Goal: Use online tool/utility: Use online tool/utility

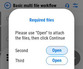
click at [57, 51] on span "Open" at bounding box center [57, 50] width 9 height 4
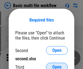
click at [57, 65] on span "Open" at bounding box center [57, 67] width 9 height 4
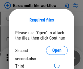
scroll to position [2, 0]
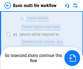
scroll to position [190, 0]
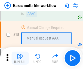
click at [20, 58] on img "button" at bounding box center [20, 56] width 7 height 7
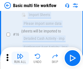
click at [20, 58] on img "button" at bounding box center [20, 56] width 7 height 7
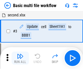
click at [20, 58] on img "button" at bounding box center [20, 56] width 7 height 7
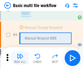
click at [20, 58] on img "button" at bounding box center [20, 56] width 7 height 7
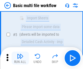
click at [20, 58] on img "button" at bounding box center [20, 56] width 7 height 7
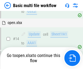
scroll to position [326, 0]
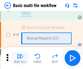
click at [20, 58] on img "button" at bounding box center [20, 56] width 7 height 7
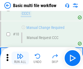
click at [20, 58] on img "button" at bounding box center [20, 56] width 7 height 7
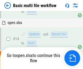
scroll to position [286, 0]
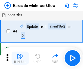
click at [20, 58] on img "button" at bounding box center [20, 56] width 7 height 7
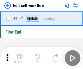
click at [20, 58] on img "button" at bounding box center [20, 56] width 7 height 7
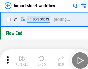
click at [20, 58] on img "button" at bounding box center [21, 56] width 7 height 7
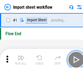
scroll to position [2, 0]
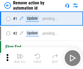
click at [20, 58] on img "button" at bounding box center [20, 56] width 7 height 7
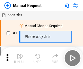
click at [20, 58] on img "button" at bounding box center [20, 56] width 7 height 7
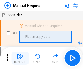
click at [20, 58] on img "button" at bounding box center [20, 56] width 7 height 7
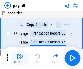
click at [20, 58] on img "button" at bounding box center [20, 56] width 7 height 7
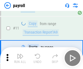
scroll to position [40, 0]
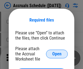
click at [57, 54] on span "Open" at bounding box center [57, 54] width 9 height 4
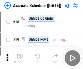
scroll to position [53, 0]
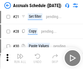
click at [20, 58] on img "button" at bounding box center [20, 56] width 7 height 7
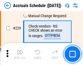
scroll to position [951, 0]
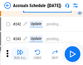
click at [20, 54] on img "button" at bounding box center [20, 52] width 7 height 7
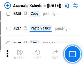
scroll to position [1876, 0]
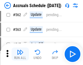
click at [20, 54] on img "button" at bounding box center [20, 52] width 7 height 7
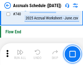
scroll to position [2717, 0]
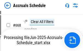
scroll to position [2249, 0]
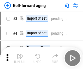
click at [20, 54] on img "button" at bounding box center [20, 56] width 7 height 7
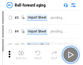
scroll to position [1, 0]
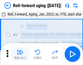
click at [20, 54] on img "button" at bounding box center [20, 52] width 7 height 7
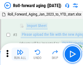
scroll to position [35, 0]
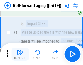
click at [20, 54] on img "button" at bounding box center [20, 52] width 7 height 7
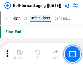
scroll to position [1726, 0]
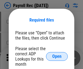
click at [57, 57] on span "Open" at bounding box center [57, 56] width 9 height 4
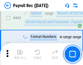
scroll to position [2760, 0]
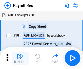
click at [20, 58] on img "button" at bounding box center [20, 56] width 7 height 7
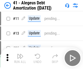
click at [20, 58] on img "button" at bounding box center [20, 56] width 7 height 7
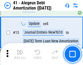
scroll to position [68, 0]
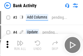
click at [20, 45] on img "button" at bounding box center [20, 42] width 7 height 7
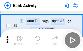
scroll to position [29, 0]
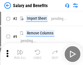
scroll to position [7, 0]
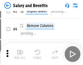
click at [20, 54] on img "button" at bounding box center [20, 52] width 7 height 7
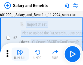
click at [20, 54] on img "button" at bounding box center [20, 52] width 7 height 7
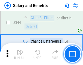
scroll to position [2562, 0]
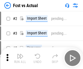
click at [20, 54] on img "button" at bounding box center [20, 56] width 7 height 7
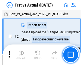
scroll to position [7, 0]
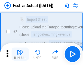
click at [20, 54] on img "button" at bounding box center [20, 52] width 7 height 7
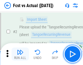
scroll to position [51, 0]
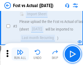
click at [20, 54] on img "button" at bounding box center [20, 52] width 7 height 7
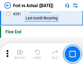
scroll to position [2590, 0]
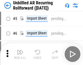
scroll to position [12, 0]
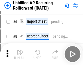
click at [20, 54] on img "button" at bounding box center [20, 52] width 7 height 7
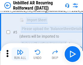
click at [20, 54] on img "button" at bounding box center [20, 52] width 7 height 7
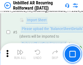
scroll to position [51, 0]
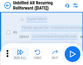
click at [20, 54] on img "button" at bounding box center [20, 52] width 7 height 7
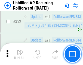
scroll to position [1859, 0]
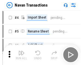
scroll to position [9, 0]
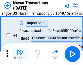
click at [20, 54] on img "button" at bounding box center [20, 52] width 7 height 7
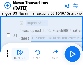
click at [20, 54] on img "button" at bounding box center [20, 52] width 7 height 7
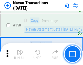
scroll to position [1774, 0]
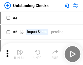
click at [20, 54] on img "button" at bounding box center [20, 52] width 7 height 7
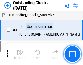
scroll to position [23, 0]
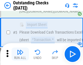
click at [20, 54] on img "button" at bounding box center [20, 52] width 7 height 7
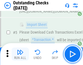
scroll to position [57, 0]
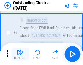
click at [20, 54] on img "button" at bounding box center [20, 52] width 7 height 7
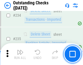
scroll to position [1662, 0]
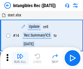
click at [20, 58] on img "button" at bounding box center [20, 56] width 7 height 7
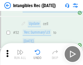
scroll to position [213, 0]
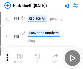
click at [20, 54] on img "button" at bounding box center [20, 56] width 7 height 7
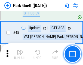
scroll to position [684, 0]
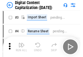
scroll to position [16, 0]
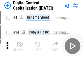
click at [20, 46] on img "button" at bounding box center [20, 44] width 7 height 7
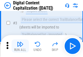
click at [20, 46] on img "button" at bounding box center [20, 44] width 7 height 7
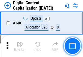
scroll to position [580, 0]
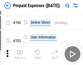
click at [20, 54] on img "button" at bounding box center [20, 52] width 7 height 7
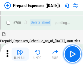
scroll to position [1472, 0]
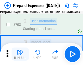
click at [20, 54] on img "button" at bounding box center [20, 52] width 7 height 7
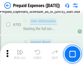
scroll to position [1505, 0]
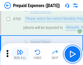
click at [20, 54] on img "button" at bounding box center [20, 52] width 7 height 7
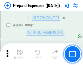
scroll to position [5328, 0]
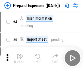
click at [20, 58] on img "button" at bounding box center [20, 56] width 7 height 7
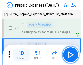
scroll to position [24, 0]
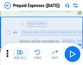
click at [20, 54] on img "button" at bounding box center [20, 52] width 7 height 7
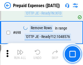
scroll to position [1906, 0]
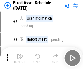
click at [20, 58] on img "button" at bounding box center [20, 56] width 7 height 7
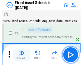
scroll to position [30, 0]
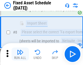
click at [20, 54] on img "button" at bounding box center [20, 52] width 7 height 7
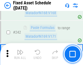
scroll to position [1695, 0]
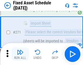
click at [20, 54] on img "button" at bounding box center [20, 52] width 7 height 7
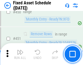
scroll to position [2446, 0]
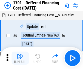
click at [20, 58] on img "button" at bounding box center [20, 56] width 7 height 7
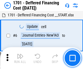
scroll to position [66, 0]
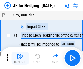
click at [20, 54] on img "button" at bounding box center [20, 56] width 7 height 7
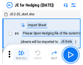
scroll to position [1, 0]
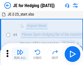
click at [20, 54] on img "button" at bounding box center [20, 52] width 7 height 7
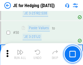
scroll to position [354, 0]
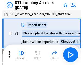
scroll to position [1, 0]
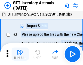
click at [20, 54] on img "button" at bounding box center [20, 52] width 7 height 7
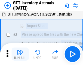
click at [20, 54] on img "button" at bounding box center [20, 52] width 7 height 7
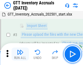
scroll to position [35, 0]
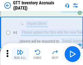
click at [20, 54] on img "button" at bounding box center [20, 52] width 7 height 7
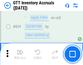
scroll to position [4154, 0]
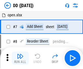
click at [20, 58] on img "button" at bounding box center [20, 56] width 7 height 7
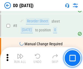
scroll to position [53, 0]
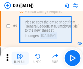
click at [20, 58] on img "button" at bounding box center [20, 56] width 7 height 7
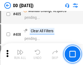
scroll to position [2448, 0]
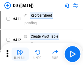
click at [20, 54] on img "button" at bounding box center [20, 52] width 7 height 7
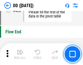
scroll to position [2619, 0]
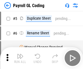
click at [20, 58] on img "button" at bounding box center [20, 56] width 7 height 7
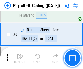
scroll to position [66, 0]
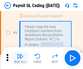
click at [20, 58] on img "button" at bounding box center [20, 56] width 7 height 7
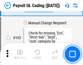
scroll to position [1284, 0]
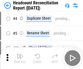
click at [20, 58] on img "button" at bounding box center [20, 56] width 7 height 7
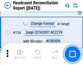
scroll to position [658, 0]
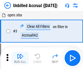
click at [20, 58] on img "button" at bounding box center [20, 56] width 7 height 7
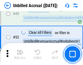
scroll to position [496, 0]
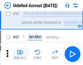
click at [20, 54] on img "button" at bounding box center [20, 52] width 7 height 7
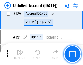
scroll to position [1630, 0]
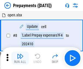
click at [20, 58] on img "button" at bounding box center [20, 56] width 7 height 7
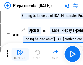
scroll to position [34, 0]
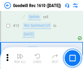
scroll to position [94, 0]
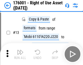
scroll to position [35, 0]
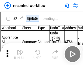
click at [20, 54] on img "button" at bounding box center [20, 52] width 7 height 7
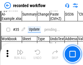
scroll to position [1710, 0]
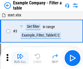
click at [20, 58] on img "button" at bounding box center [20, 56] width 7 height 7
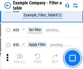
scroll to position [501, 0]
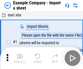
click at [20, 54] on img "button" at bounding box center [20, 56] width 7 height 7
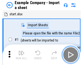
scroll to position [8, 0]
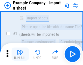
click at [20, 54] on img "button" at bounding box center [20, 52] width 7 height 7
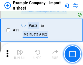
scroll to position [121, 0]
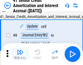
click at [20, 54] on img "button" at bounding box center [20, 52] width 7 height 7
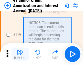
click at [20, 54] on img "button" at bounding box center [20, 52] width 7 height 7
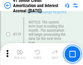
scroll to position [516, 0]
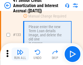
click at [20, 54] on img "button" at bounding box center [20, 52] width 7 height 7
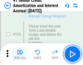
scroll to position [572, 0]
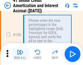
click at [20, 54] on img "button" at bounding box center [20, 52] width 7 height 7
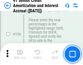
scroll to position [629, 0]
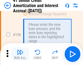
click at [20, 54] on img "button" at bounding box center [20, 52] width 7 height 7
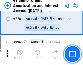
scroll to position [1226, 0]
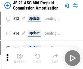
click at [20, 54] on img "button" at bounding box center [20, 56] width 7 height 7
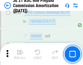
scroll to position [1007, 0]
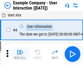
click at [20, 54] on img "button" at bounding box center [20, 52] width 7 height 7
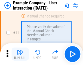
click at [20, 54] on img "button" at bounding box center [20, 52] width 7 height 7
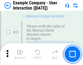
scroll to position [118, 0]
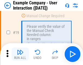
click at [20, 54] on img "button" at bounding box center [20, 52] width 7 height 7
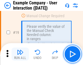
click at [20, 54] on img "button" at bounding box center [20, 52] width 7 height 7
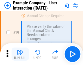
click at [20, 54] on img "button" at bounding box center [20, 52] width 7 height 7
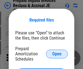
click at [57, 54] on span "Open" at bounding box center [57, 54] width 9 height 4
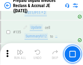
scroll to position [709, 0]
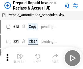
click at [20, 54] on img "button" at bounding box center [20, 56] width 7 height 7
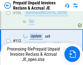
scroll to position [447, 0]
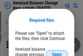
click at [57, 52] on span "Open" at bounding box center [57, 54] width 9 height 4
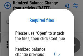
scroll to position [3, 0]
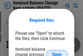
click at [57, 52] on span "Open" at bounding box center [57, 54] width 9 height 4
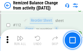
scroll to position [915, 0]
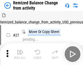
scroll to position [8, 0]
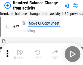
click at [20, 54] on img "button" at bounding box center [20, 52] width 7 height 7
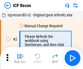
scroll to position [2, 0]
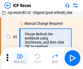
click at [20, 58] on img "button" at bounding box center [20, 56] width 7 height 7
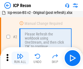
click at [20, 58] on img "button" at bounding box center [20, 56] width 7 height 7
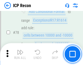
scroll to position [536, 0]
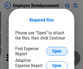
click at [57, 51] on span "Open" at bounding box center [57, 51] width 9 height 4
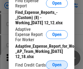
click at [57, 65] on span "Open" at bounding box center [57, 65] width 9 height 4
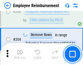
scroll to position [1350, 0]
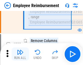
click at [20, 54] on img "button" at bounding box center [20, 52] width 7 height 7
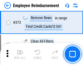
scroll to position [2863, 0]
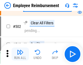
click at [20, 54] on img "button" at bounding box center [20, 52] width 7 height 7
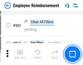
scroll to position [3425, 0]
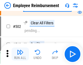
click at [20, 54] on img "button" at bounding box center [20, 52] width 7 height 7
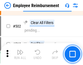
click at [20, 54] on img "button" at bounding box center [20, 52] width 7 height 7
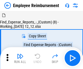
scroll to position [19, 0]
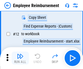
click at [20, 58] on img "button" at bounding box center [20, 56] width 7 height 7
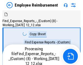
scroll to position [19, 0]
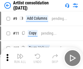
click at [20, 58] on img "button" at bounding box center [20, 56] width 7 height 7
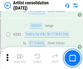
scroll to position [2263, 0]
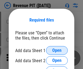
click at [57, 51] on span "Open" at bounding box center [57, 50] width 9 height 4
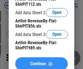
click at [42, 63] on span "Continue" at bounding box center [38, 64] width 16 height 4
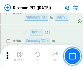
scroll to position [556, 0]
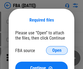
click at [57, 51] on span "Open" at bounding box center [57, 50] width 9 height 4
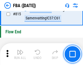
scroll to position [4899, 0]
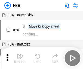
click at [20, 58] on img "button" at bounding box center [20, 56] width 7 height 7
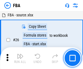
scroll to position [5, 0]
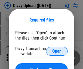
click at [57, 51] on span "Open" at bounding box center [57, 51] width 9 height 4
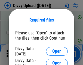
scroll to position [463, 0]
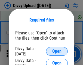
click at [57, 51] on span "Open" at bounding box center [57, 51] width 9 height 4
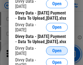
click at [57, 53] on span "Open" at bounding box center [57, 51] width 9 height 4
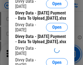
scroll to position [511, 0]
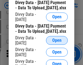
click at [57, 43] on span "Open" at bounding box center [57, 40] width 9 height 4
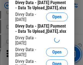
scroll to position [569, 0]
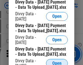
click at [57, 61] on span "Open" at bounding box center [57, 63] width 9 height 4
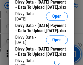
scroll to position [626, 0]
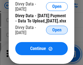
click at [57, 32] on span "Open" at bounding box center [57, 30] width 9 height 4
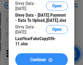
click at [42, 58] on span "Continue" at bounding box center [38, 60] width 16 height 4
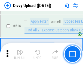
scroll to position [3433, 0]
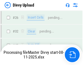
scroll to position [463, 0]
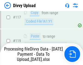
scroll to position [509, 0]
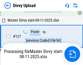
scroll to position [630, 0]
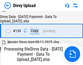
scroll to position [782, 0]
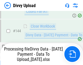
scroll to position [871, 0]
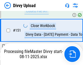
scroll to position [1023, 0]
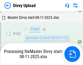
scroll to position [1195, 0]
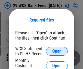
click at [57, 51] on span "Open" at bounding box center [57, 51] width 9 height 4
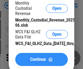
click at [42, 62] on span "Continue" at bounding box center [38, 59] width 16 height 4
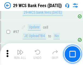
scroll to position [533, 0]
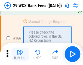
click at [20, 54] on img "button" at bounding box center [20, 52] width 7 height 7
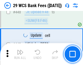
scroll to position [2650, 0]
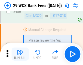
click at [20, 54] on img "button" at bounding box center [20, 52] width 7 height 7
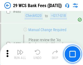
scroll to position [2822, 0]
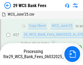
scroll to position [109, 0]
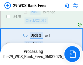
scroll to position [2815, 0]
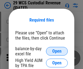
click at [57, 51] on span "Open" at bounding box center [57, 51] width 9 height 4
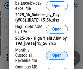
click at [57, 58] on span "Open" at bounding box center [57, 55] width 9 height 4
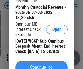
click at [42, 65] on span "Continue" at bounding box center [38, 67] width 16 height 4
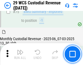
scroll to position [572, 0]
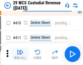
click at [20, 54] on img "button" at bounding box center [20, 52] width 7 height 7
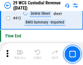
scroll to position [2613, 0]
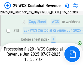
scroll to position [410, 0]
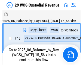
scroll to position [10, 0]
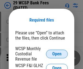
click at [57, 54] on span "Open" at bounding box center [57, 54] width 9 height 4
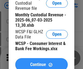
click at [42, 63] on span "Continue" at bounding box center [38, 65] width 16 height 4
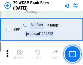
scroll to position [1861, 0]
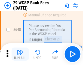
click at [20, 54] on img "button" at bounding box center [20, 52] width 7 height 7
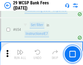
scroll to position [3095, 0]
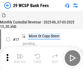
click at [20, 54] on img "button" at bounding box center [20, 56] width 7 height 7
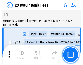
scroll to position [13, 0]
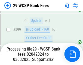
scroll to position [2879, 0]
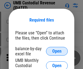
click at [57, 51] on span "Open" at bounding box center [57, 51] width 9 height 4
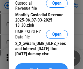
click at [42, 68] on span "Continue" at bounding box center [38, 70] width 16 height 4
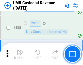
scroll to position [2335, 0]
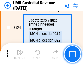
click at [20, 54] on img "button" at bounding box center [20, 52] width 7 height 7
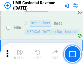
scroll to position [3159, 0]
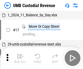
click at [20, 58] on img "button" at bounding box center [20, 56] width 7 height 7
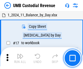
scroll to position [4, 0]
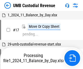
scroll to position [4, 0]
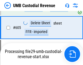
scroll to position [3146, 0]
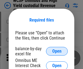
click at [57, 51] on span "Open" at bounding box center [57, 51] width 9 height 4
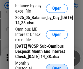
click at [57, 66] on span "Open" at bounding box center [57, 68] width 9 height 4
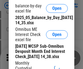
scroll to position [82, 0]
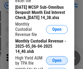
click at [57, 63] on span "Open" at bounding box center [57, 61] width 9 height 4
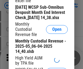
scroll to position [83, 0]
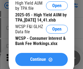
click at [42, 62] on span "Continue" at bounding box center [38, 59] width 16 height 4
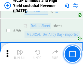
scroll to position [4459, 0]
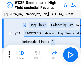
scroll to position [3, 0]
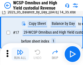
click at [20, 54] on img "button" at bounding box center [20, 52] width 7 height 7
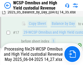
scroll to position [114, 0]
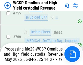
scroll to position [4446, 0]
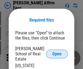
click at [57, 52] on span "Open" at bounding box center [57, 54] width 9 height 4
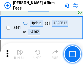
scroll to position [1259, 0]
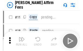
scroll to position [5, 0]
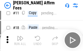
click at [20, 40] on img "button" at bounding box center [20, 38] width 7 height 7
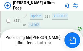
scroll to position [1435, 0]
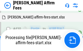
scroll to position [1126, 0]
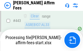
scroll to position [1435, 0]
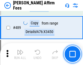
scroll to position [1428, 0]
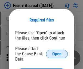
click at [57, 52] on span "Open" at bounding box center [57, 54] width 9 height 4
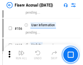
scroll to position [1062, 0]
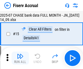
click at [20, 58] on img "button" at bounding box center [20, 56] width 7 height 7
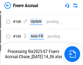
scroll to position [1372, 0]
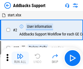
click at [20, 54] on img "button" at bounding box center [20, 56] width 7 height 7
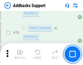
scroll to position [398, 0]
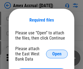
click at [57, 54] on span "Open" at bounding box center [57, 54] width 9 height 4
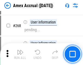
scroll to position [1464, 0]
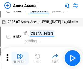
click at [20, 58] on img "button" at bounding box center [20, 56] width 7 height 7
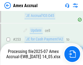
scroll to position [1596, 0]
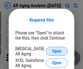
click at [57, 51] on span "Open" at bounding box center [57, 51] width 9 height 4
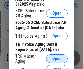
click at [57, 57] on span "Open" at bounding box center [57, 59] width 9 height 4
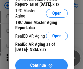
click at [42, 63] on span "Continue" at bounding box center [38, 65] width 16 height 4
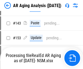
scroll to position [5, 0]
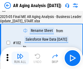
click at [20, 58] on img "button" at bounding box center [20, 56] width 7 height 7
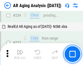
scroll to position [848, 0]
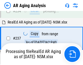
scroll to position [842, 0]
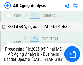
scroll to position [842, 0]
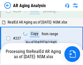
scroll to position [842, 0]
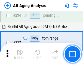
scroll to position [842, 0]
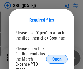
click at [57, 59] on span "Open" at bounding box center [57, 59] width 9 height 4
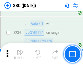
scroll to position [1035, 0]
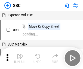
scroll to position [5, 0]
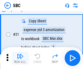
click at [20, 58] on img "button" at bounding box center [20, 56] width 7 height 7
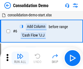
click at [20, 58] on img "button" at bounding box center [20, 56] width 7 height 7
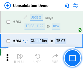
scroll to position [1716, 0]
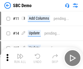
click at [20, 58] on img "button" at bounding box center [20, 56] width 7 height 7
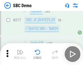
scroll to position [1351, 0]
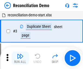
click at [20, 58] on img "button" at bounding box center [20, 56] width 7 height 7
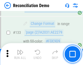
scroll to position [650, 0]
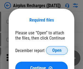
click at [57, 51] on span "Open" at bounding box center [57, 50] width 9 height 4
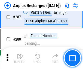
scroll to position [1976, 0]
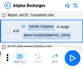
click at [20, 58] on img "button" at bounding box center [20, 56] width 7 height 7
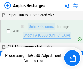
scroll to position [24, 0]
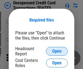
click at [57, 51] on span "Open" at bounding box center [57, 51] width 9 height 4
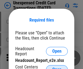
click at [57, 68] on span "Open" at bounding box center [57, 70] width 9 height 4
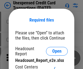
scroll to position [5, 0]
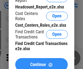
click at [42, 63] on span "Continue" at bounding box center [38, 65] width 16 height 4
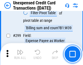
scroll to position [1304, 0]
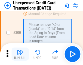
click at [20, 54] on img "button" at bounding box center [20, 52] width 7 height 7
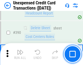
scroll to position [1763, 0]
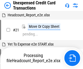
scroll to position [8, 0]
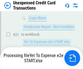
scroll to position [89, 0]
